Goal: Task Accomplishment & Management: Complete application form

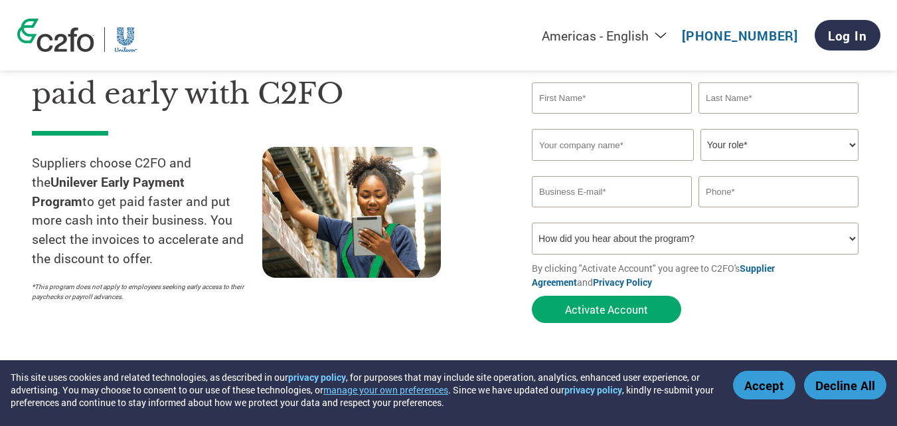
scroll to position [66, 0]
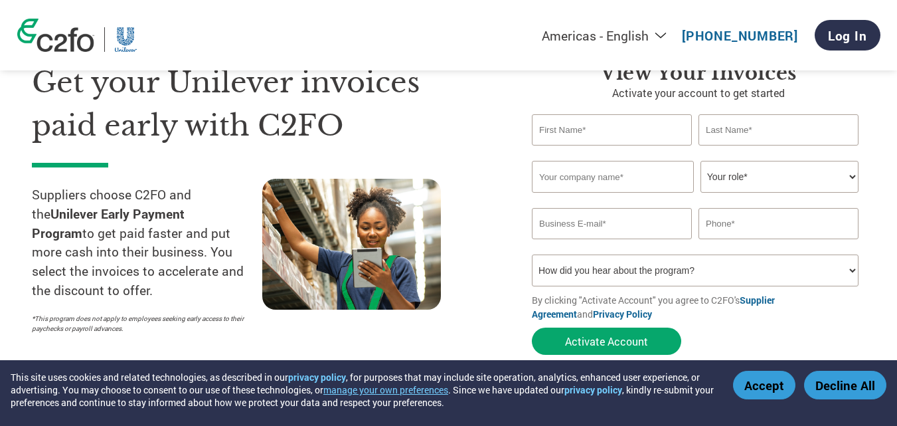
click at [576, 129] on input "text" at bounding box center [612, 129] width 160 height 31
type input "Budi"
type input "Nikanor"
type input "[EMAIL_ADDRESS][DOMAIN_NAME]"
type input "08129163028"
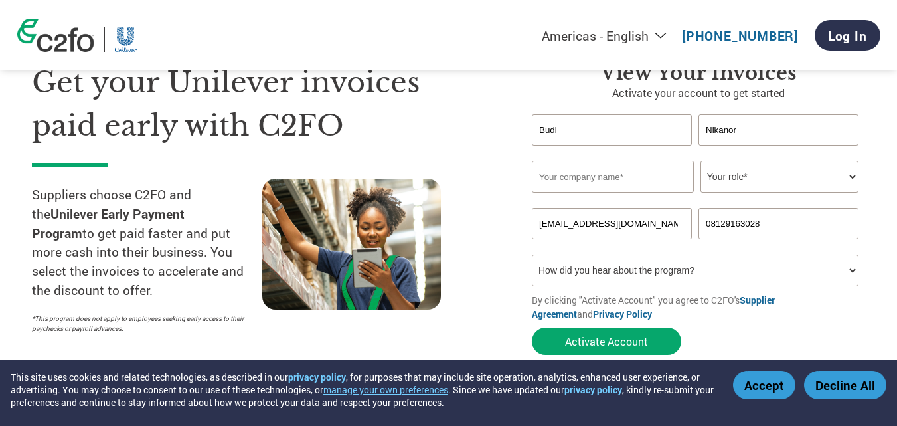
click at [754, 121] on input "Nikanor" at bounding box center [778, 129] width 160 height 31
click at [566, 179] on input "text" at bounding box center [613, 177] width 162 height 32
drag, startPoint x: 633, startPoint y: 179, endPoint x: 718, endPoint y: 179, distance: 85.0
click at [718, 179] on div "Yorkjaya Maju Bersama, PT (2622) Your role* CFO Controller Credit Manager Finan…" at bounding box center [698, 177] width 333 height 32
type input "Yorkjaya Maju Bersama"
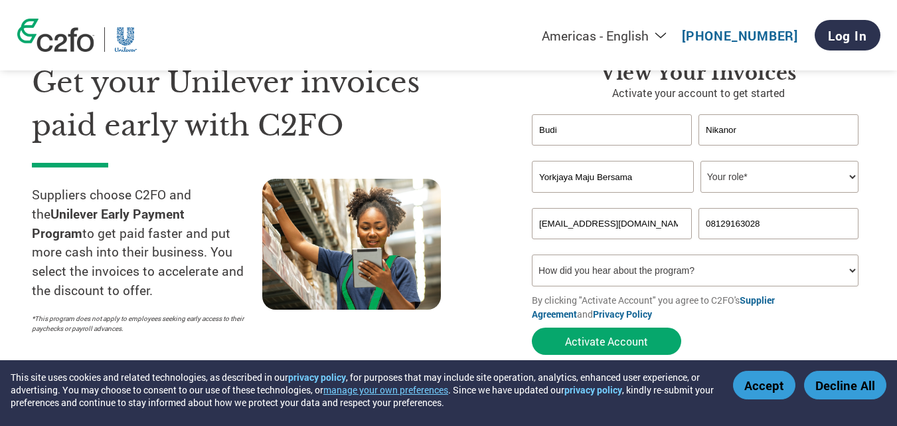
click at [731, 182] on select "Your role* CFO Controller Credit Manager Finance Director Treasurer CEO Preside…" at bounding box center [779, 177] width 158 height 32
select select "CONTROLLER"
click at [700, 161] on select "Your role* CFO Controller Credit Manager Finance Director Treasurer CEO Preside…" at bounding box center [779, 177] width 158 height 32
click at [668, 272] on select "How did you hear about the program? Received a letter Email Social Media Online…" at bounding box center [695, 270] width 327 height 32
click at [667, 272] on select "How did you hear about the program? Received a letter Email Social Media Online…" at bounding box center [695, 270] width 327 height 32
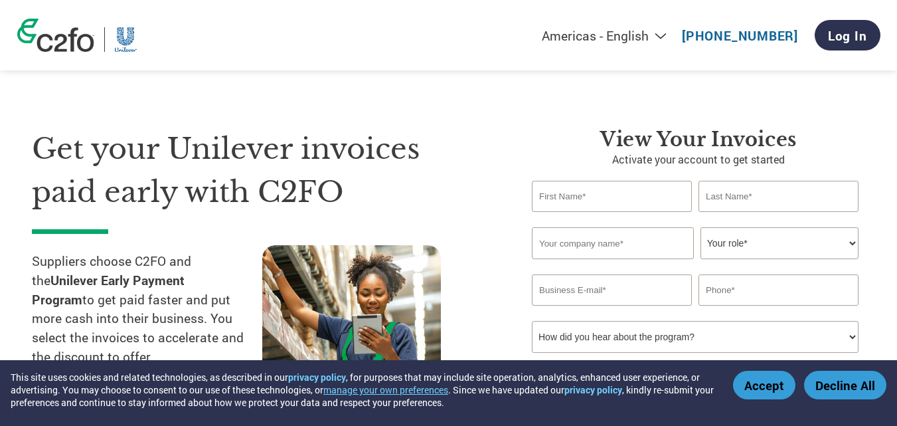
click at [571, 206] on input "text" at bounding box center [612, 196] width 160 height 31
type input "Budi"
type input "Nikanor"
type input "[EMAIL_ADDRESS][DOMAIN_NAME]"
type input "08129163028"
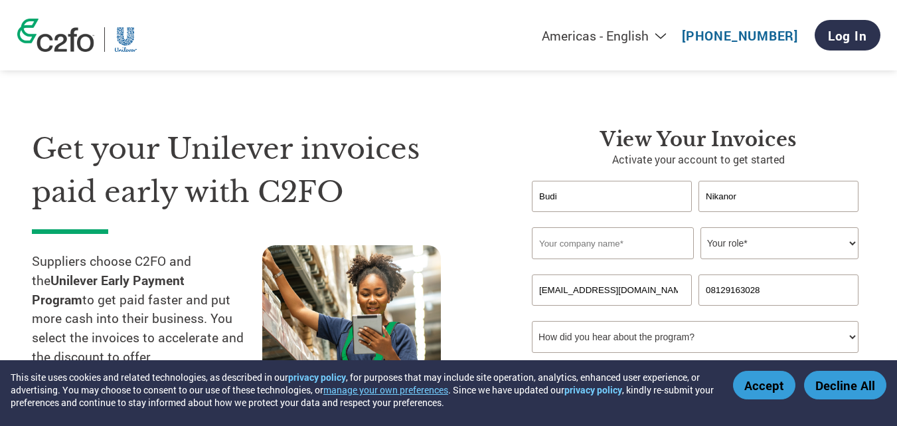
click at [560, 242] on input "text" at bounding box center [613, 243] width 162 height 32
drag, startPoint x: 631, startPoint y: 245, endPoint x: 715, endPoint y: 246, distance: 83.7
click at [715, 246] on div "Yorkjaya Maju Bersama, PT (2622) Your role* CFO Controller Credit Manager Finan…" at bounding box center [698, 243] width 333 height 32
type input "Yorkjaya Maju Bersama"
click at [734, 240] on select "Your role* CFO Controller Credit Manager Finance Director Treasurer CEO Preside…" at bounding box center [779, 243] width 158 height 32
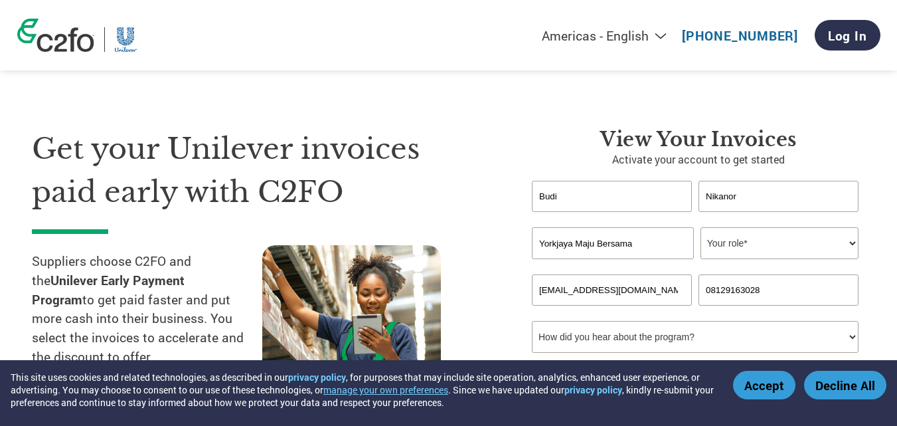
select select "CFO"
click at [700, 227] on select "Your role* CFO Controller Credit Manager Finance Director Treasurer CEO Preside…" at bounding box center [779, 243] width 158 height 32
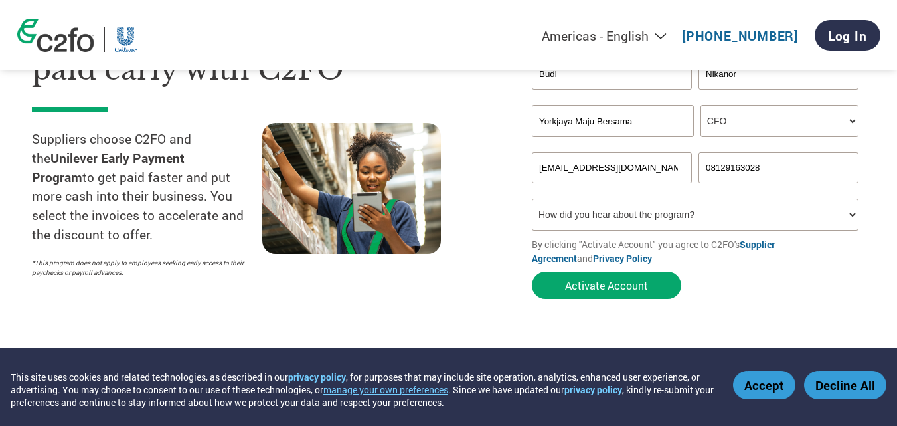
scroll to position [133, 0]
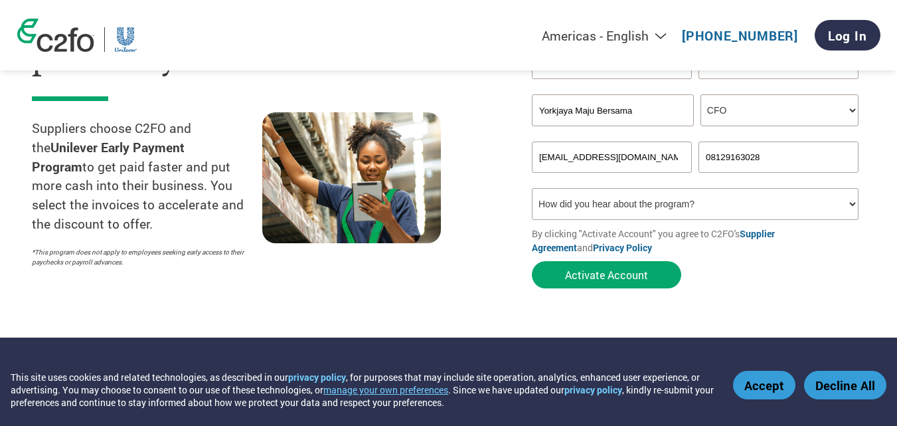
click at [588, 204] on select "How did you hear about the program? Received a letter Email Social Media Online…" at bounding box center [695, 204] width 327 height 32
select select "Email"
click at [532, 188] on select "How did you hear about the program? Received a letter Email Social Media Online…" at bounding box center [695, 204] width 327 height 32
click at [610, 150] on input "[EMAIL_ADDRESS][DOMAIN_NAME]" at bounding box center [612, 156] width 160 height 31
type input "budi.nikanor@yorkjaya.com"
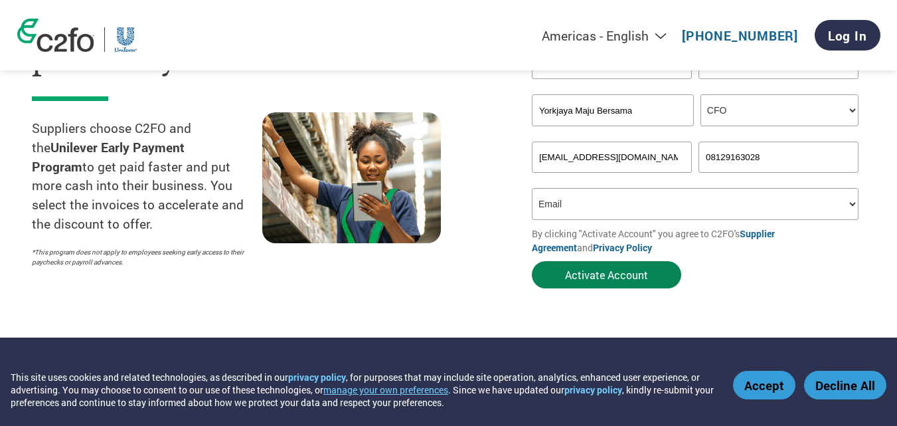
click at [627, 276] on button "Activate Account" at bounding box center [606, 274] width 149 height 27
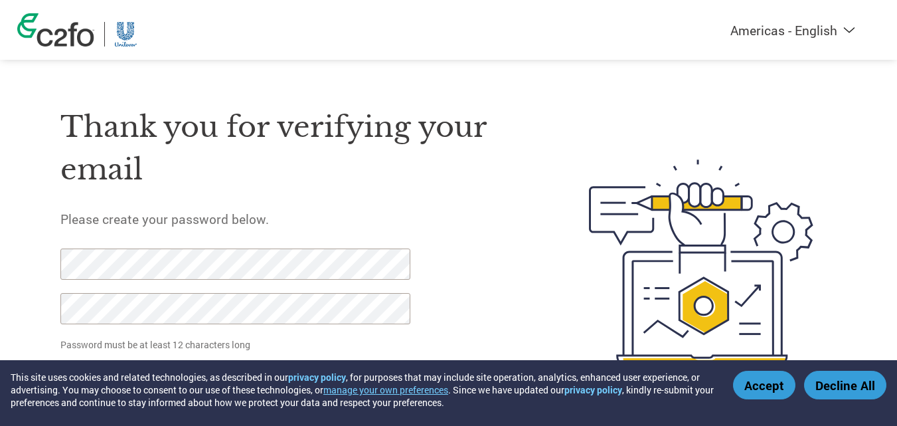
click at [562, 274] on div at bounding box center [682, 262] width 311 height 352
click at [0, 175] on div "Americas - English Américas - Español Américas - Português Amériques - Français…" at bounding box center [448, 209] width 897 height 418
click at [0, 243] on div "Americas - English Américas - Español Américas - Português Amériques - Français…" at bounding box center [448, 209] width 897 height 418
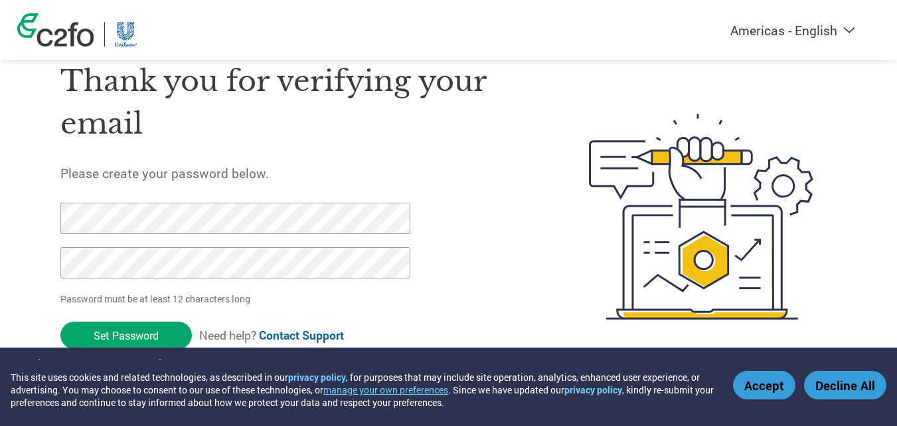
click at [0, 225] on div "Americas - English Américas - Español Américas - Português Amériques - Français…" at bounding box center [448, 163] width 897 height 418
click at [0, 269] on div "Americas - English Américas - Español Américas - Português Amériques - Français…" at bounding box center [448, 163] width 897 height 418
click at [118, 327] on input "Set Password" at bounding box center [125, 334] width 131 height 27
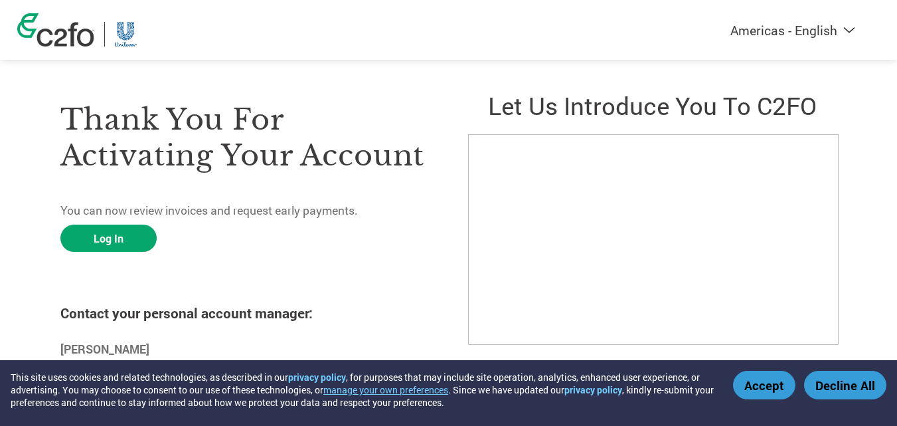
scroll to position [25, 0]
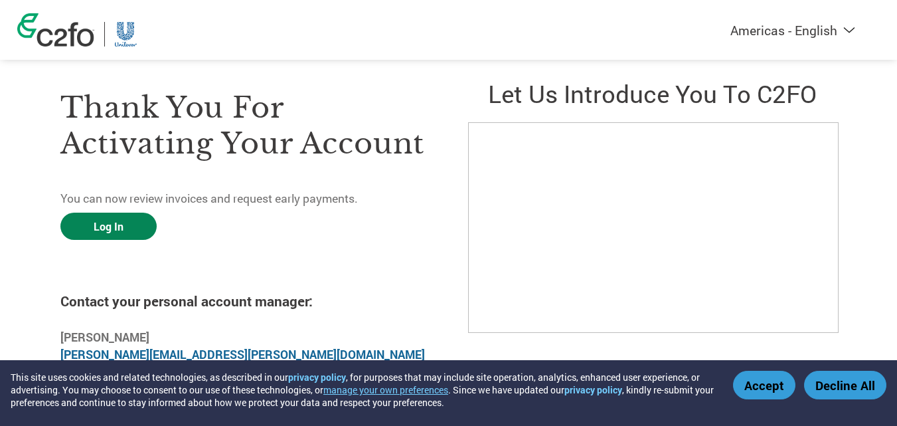
click at [100, 231] on link "Log In" at bounding box center [108, 225] width 96 height 27
